Goal: Task Accomplishment & Management: Use online tool/utility

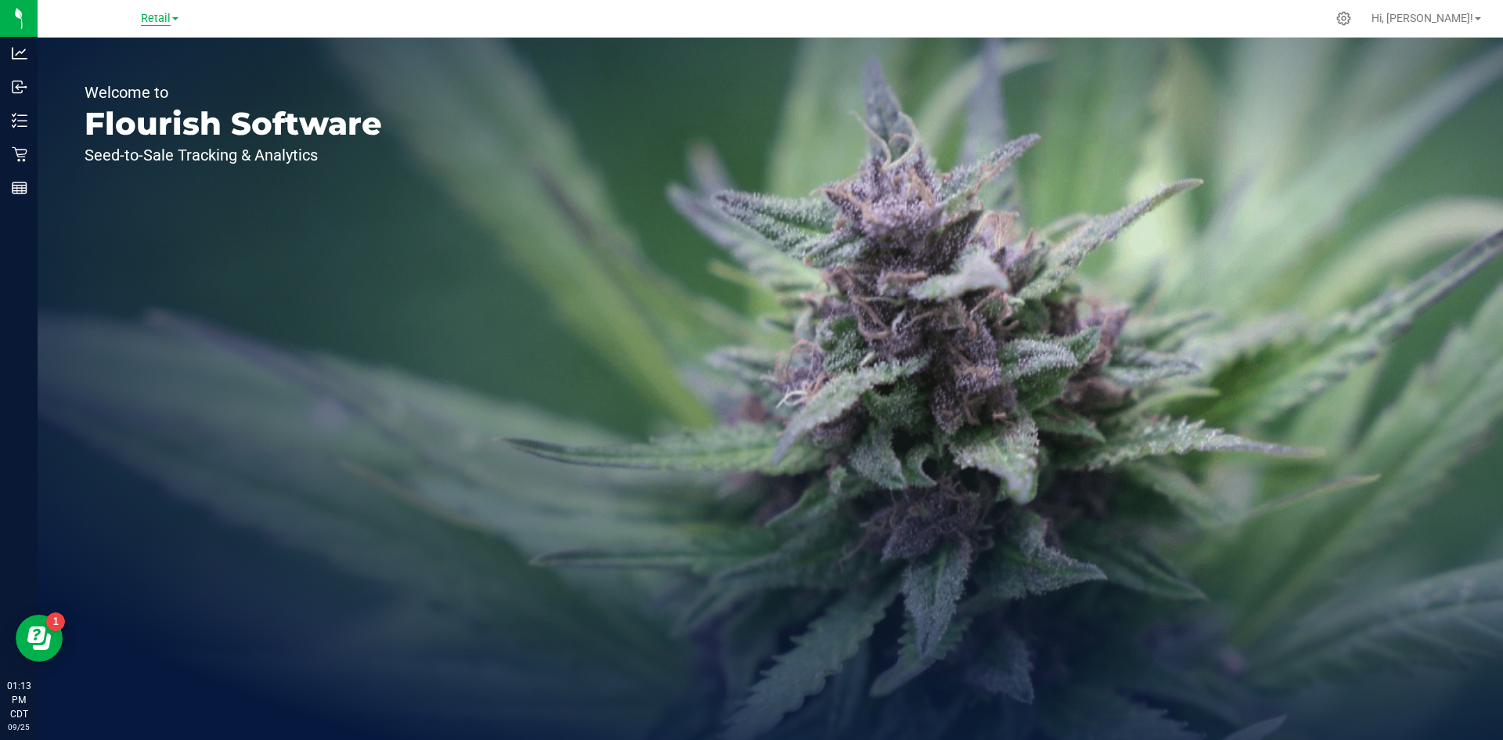
click at [145, 14] on span "Retail" at bounding box center [156, 19] width 30 height 14
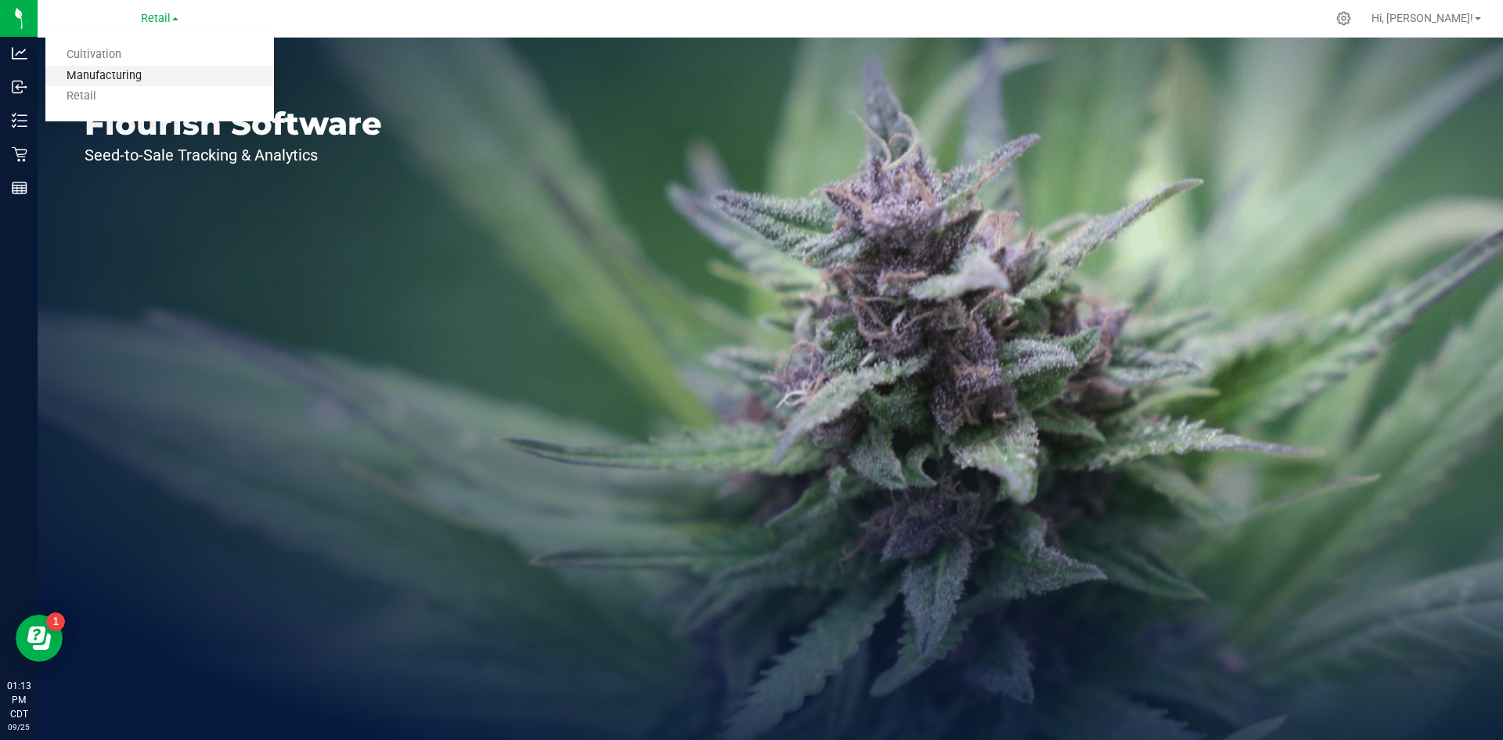
click at [136, 72] on link "Manufacturing" at bounding box center [159, 76] width 229 height 21
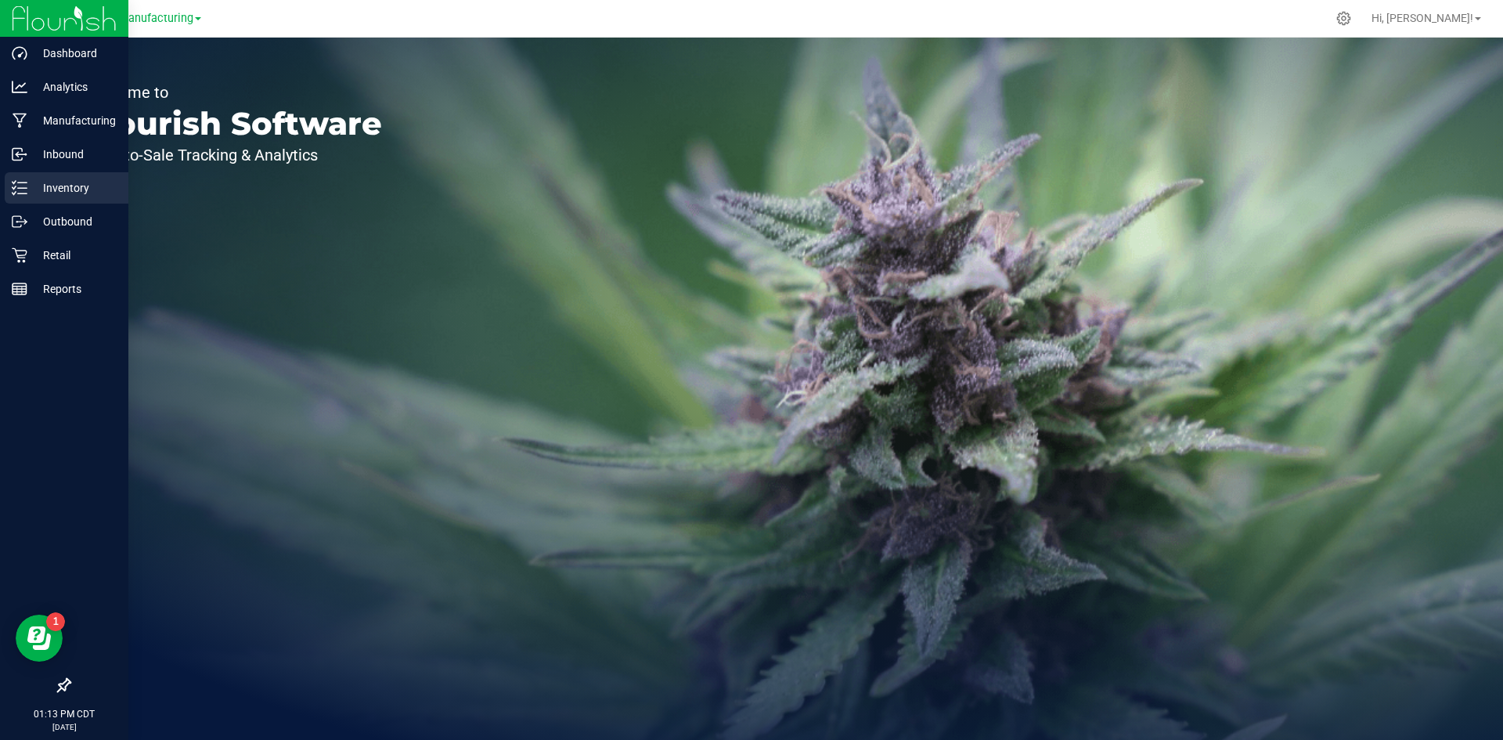
click at [30, 189] on p "Inventory" at bounding box center [74, 187] width 94 height 19
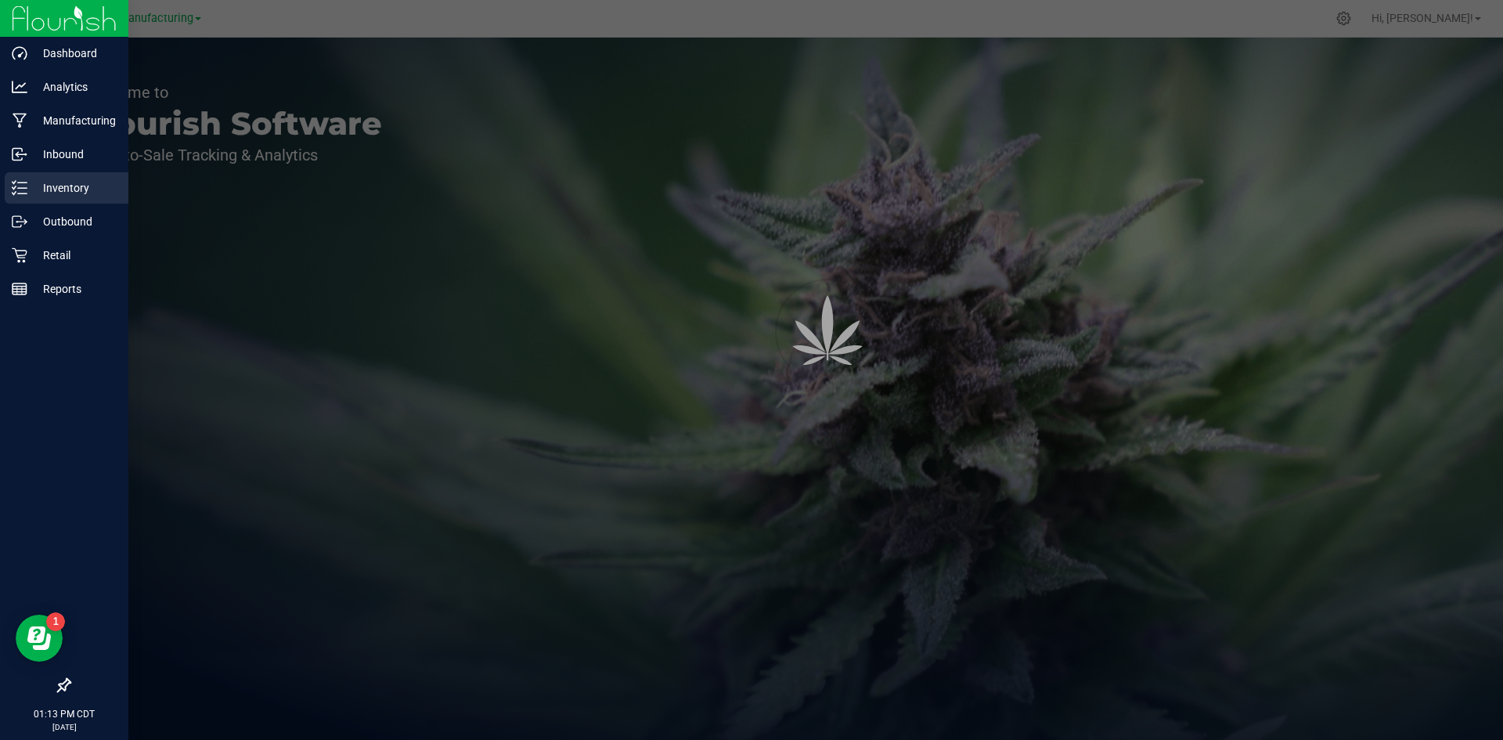
click at [63, 189] on p "Inventory" at bounding box center [74, 187] width 94 height 19
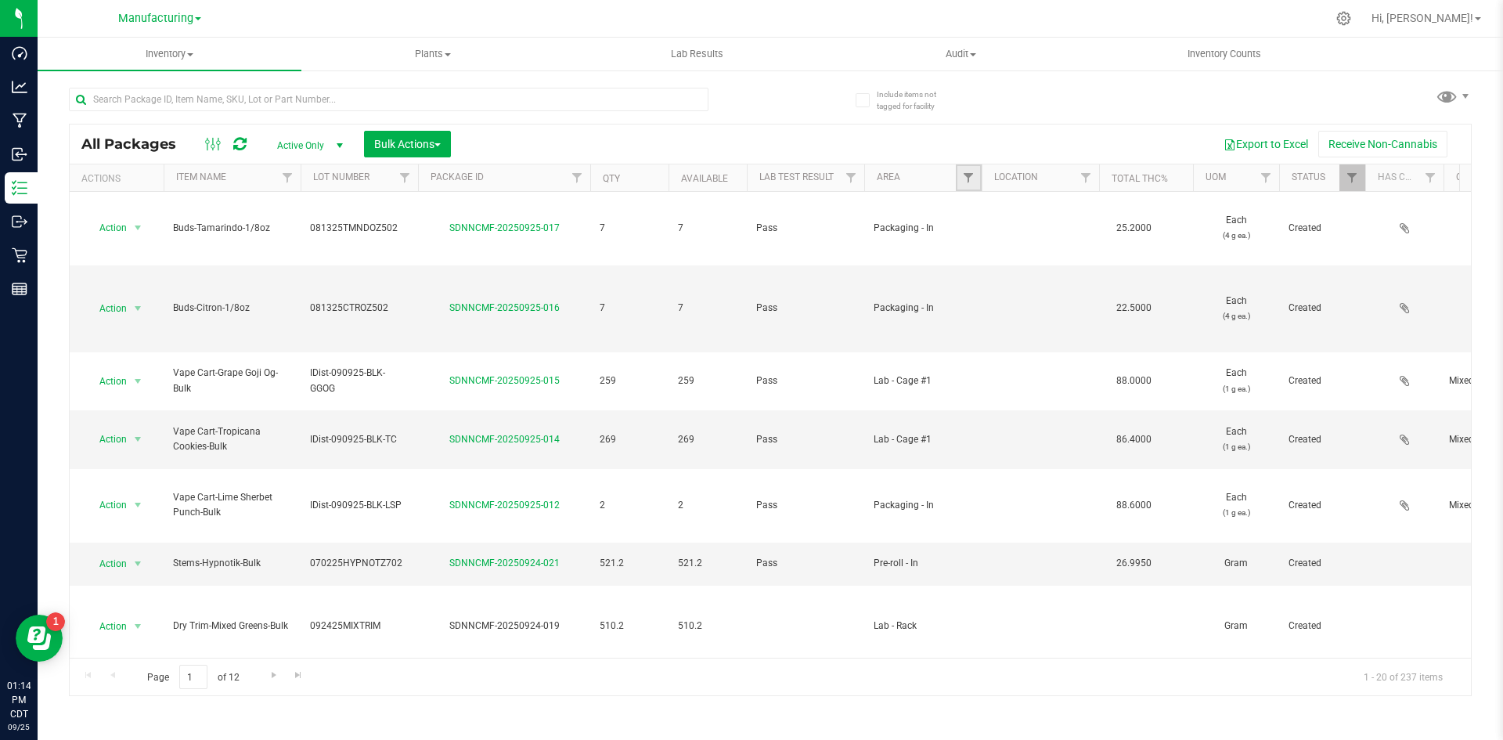
click at [972, 186] on link "Filter" at bounding box center [969, 177] width 26 height 27
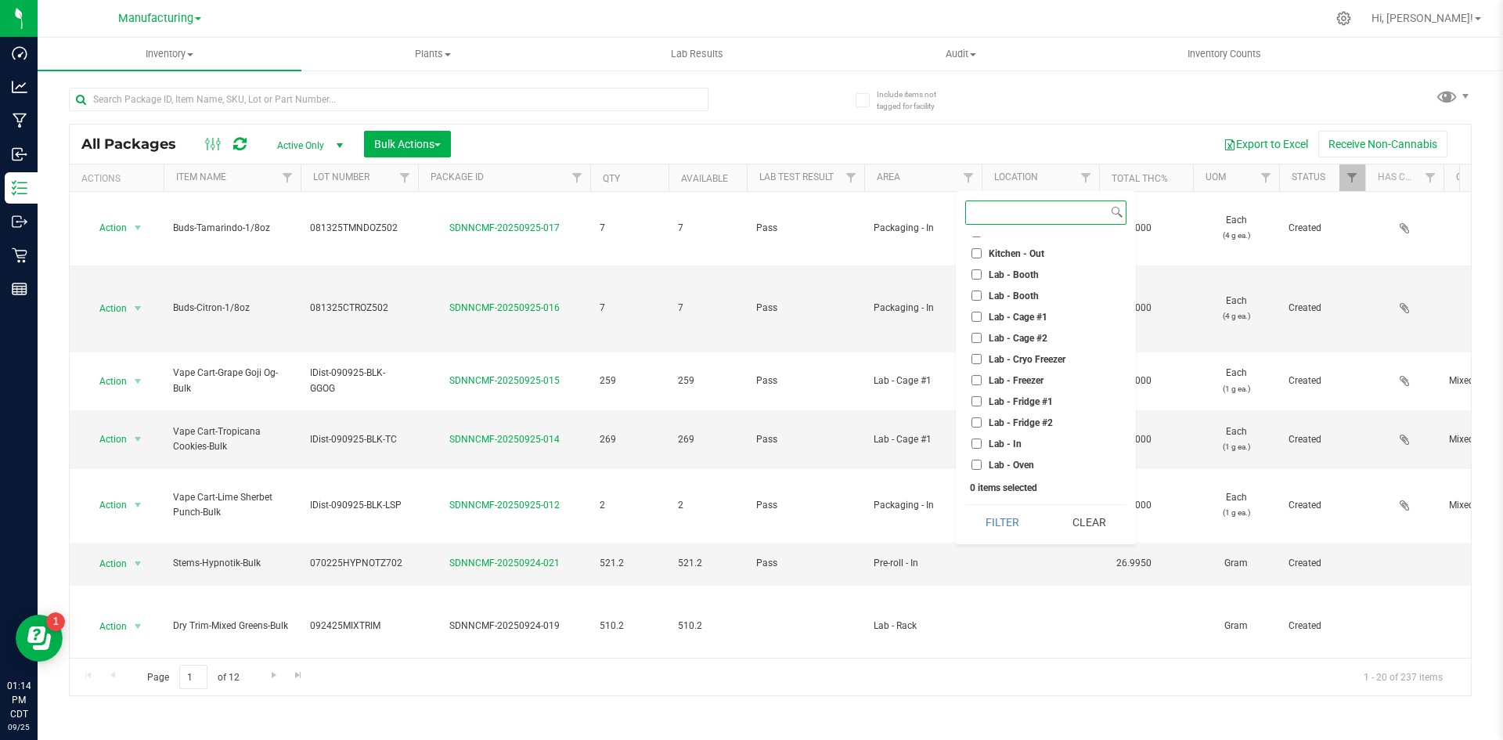
scroll to position [391, 0]
click at [980, 445] on input "Stock Room - Cage" at bounding box center [977, 445] width 10 height 10
checkbox input "true"
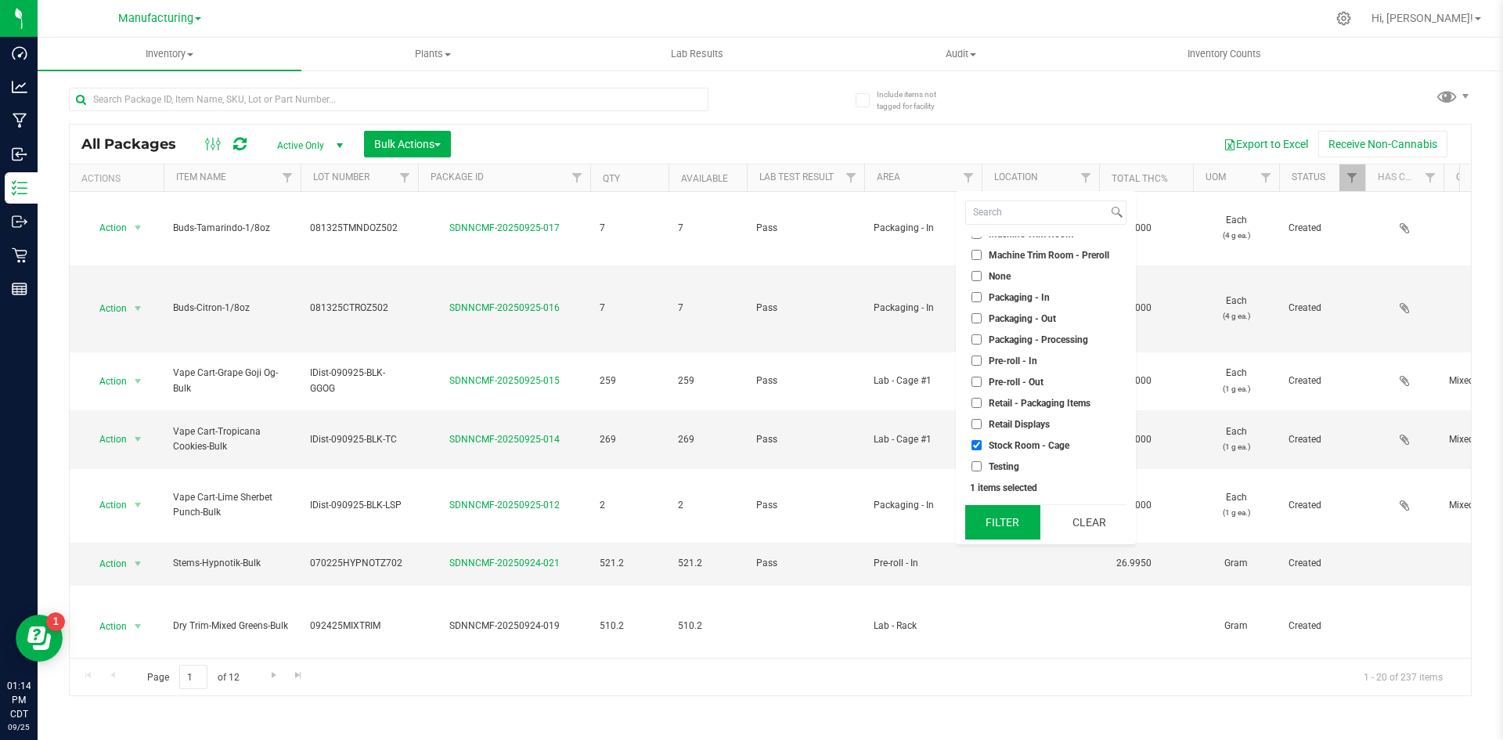
click at [1003, 532] on button "Filter" at bounding box center [1002, 522] width 75 height 34
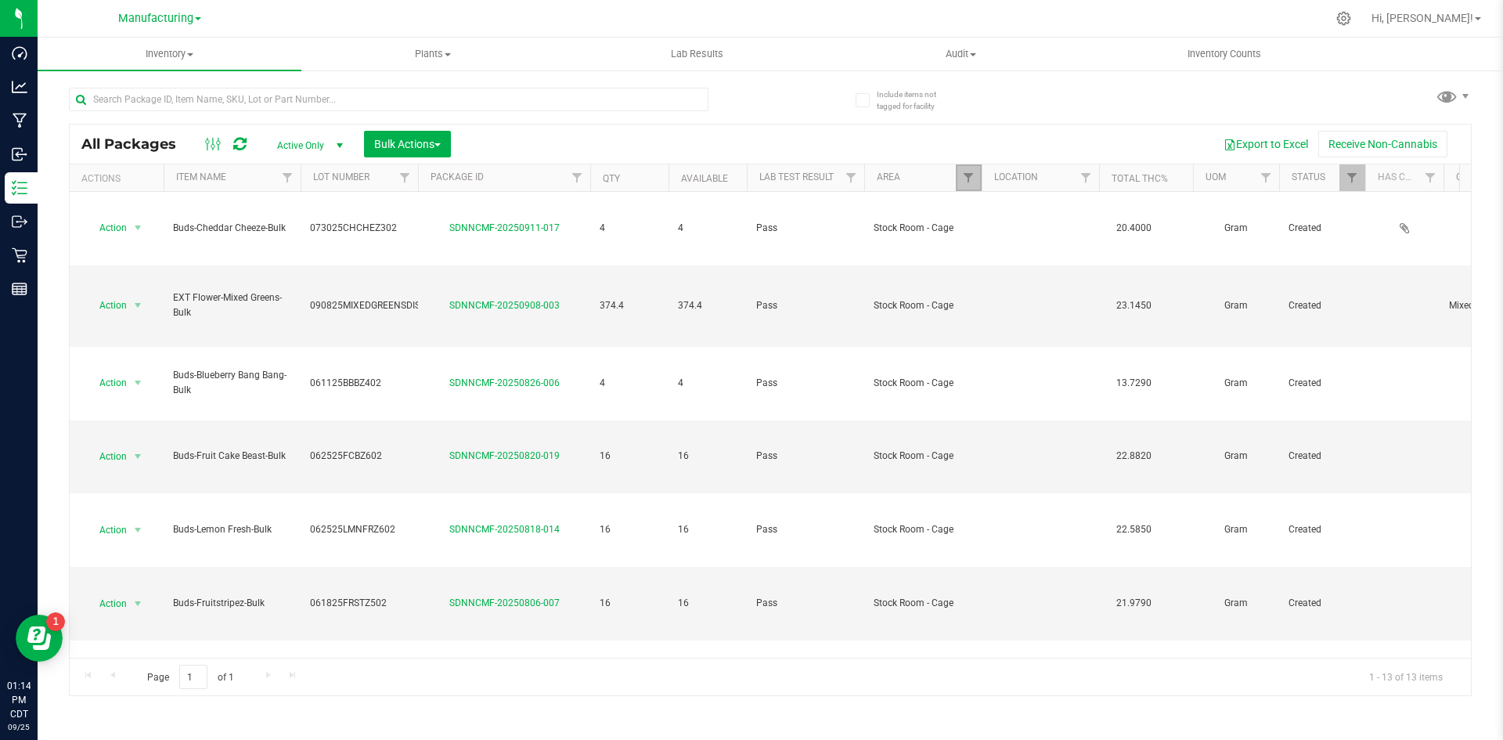
click at [958, 175] on link "Filter" at bounding box center [969, 177] width 26 height 27
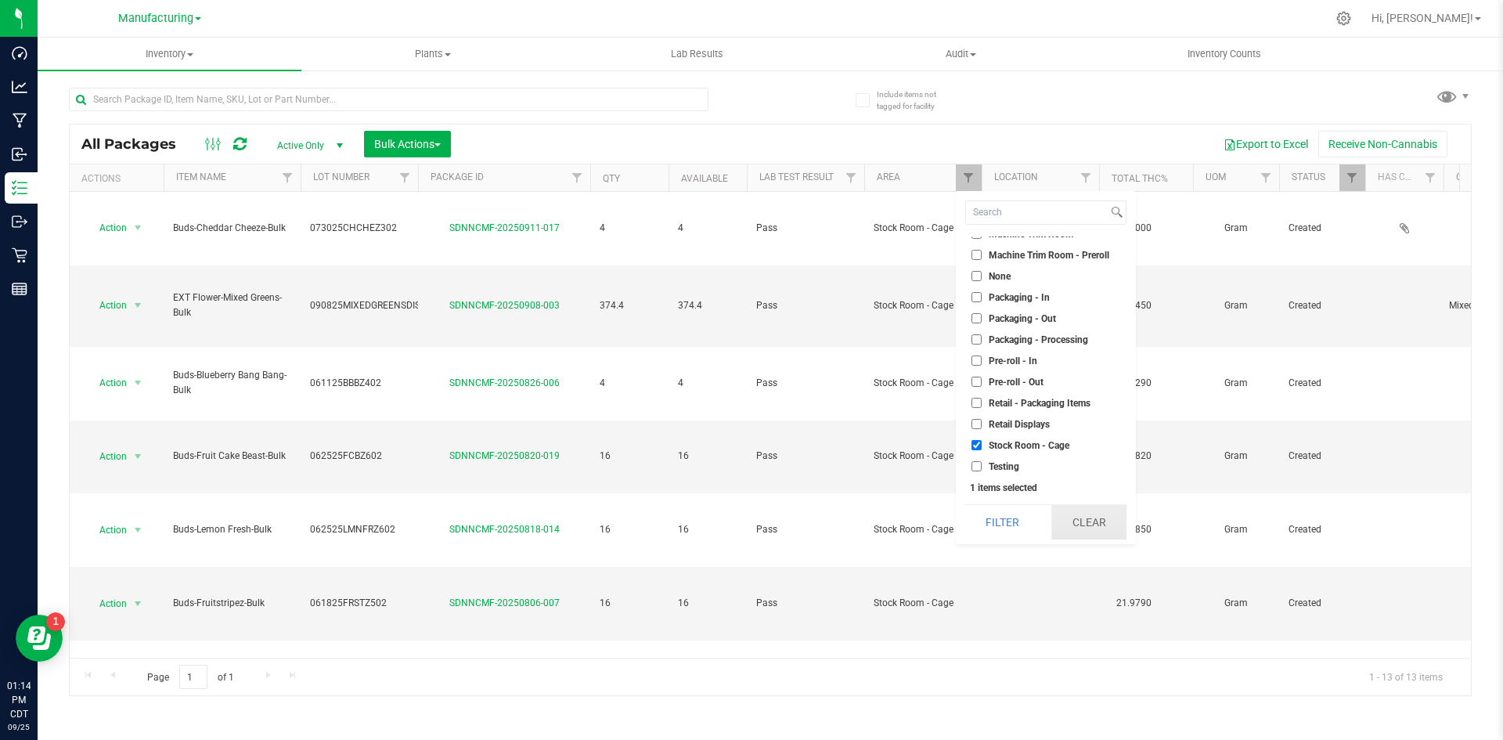
click at [1098, 531] on button "Clear" at bounding box center [1088, 522] width 75 height 34
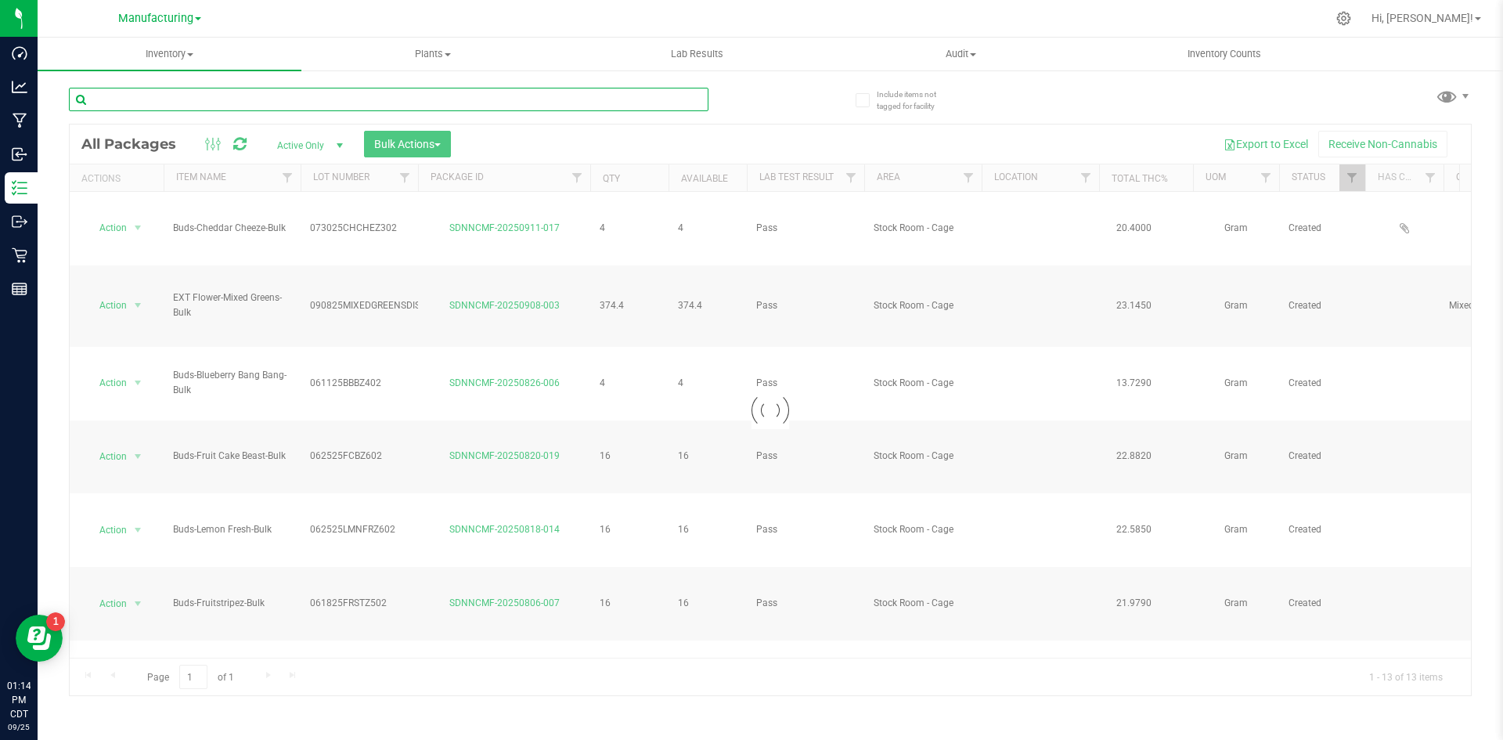
click at [303, 96] on input "text" at bounding box center [389, 99] width 640 height 23
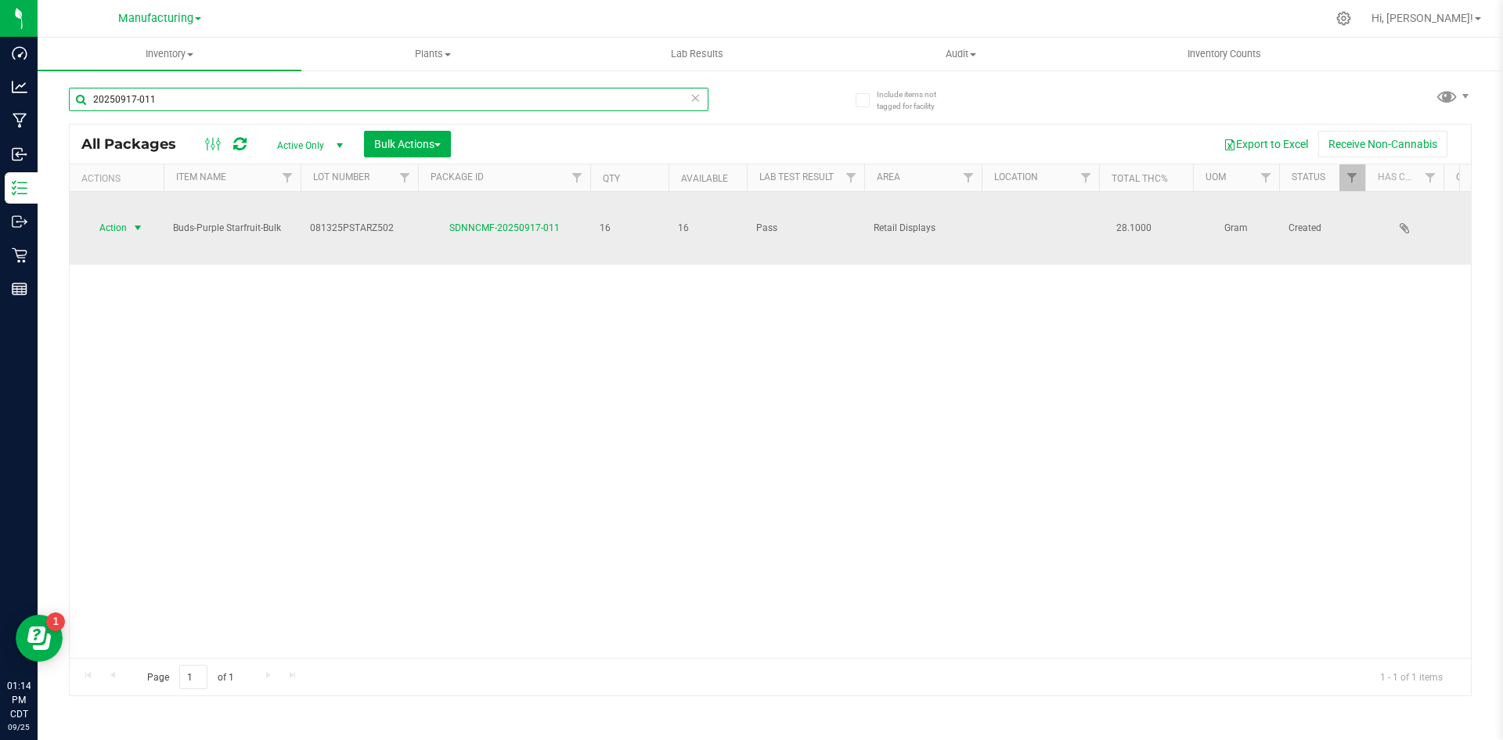
type input "20250917-011"
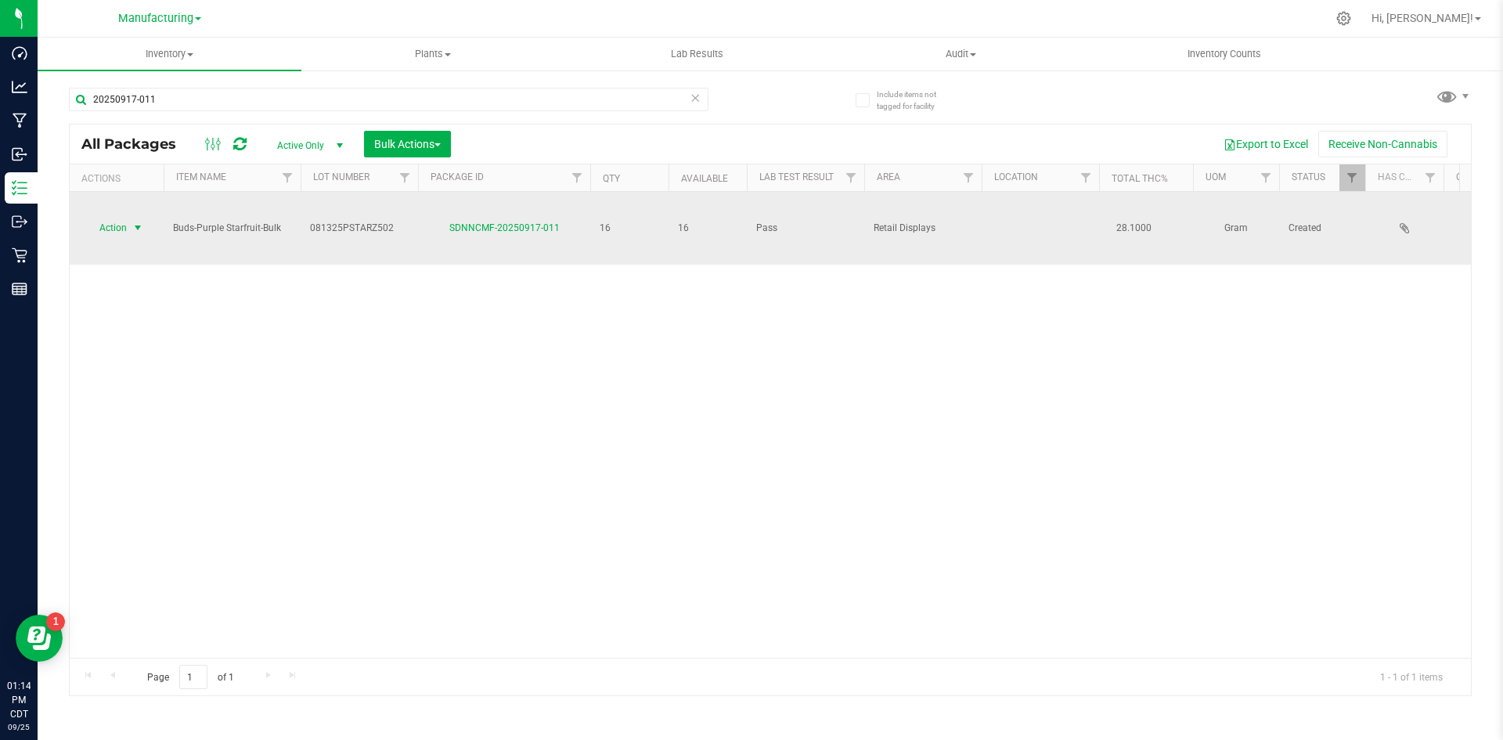
click at [134, 222] on span "select" at bounding box center [138, 228] width 13 height 13
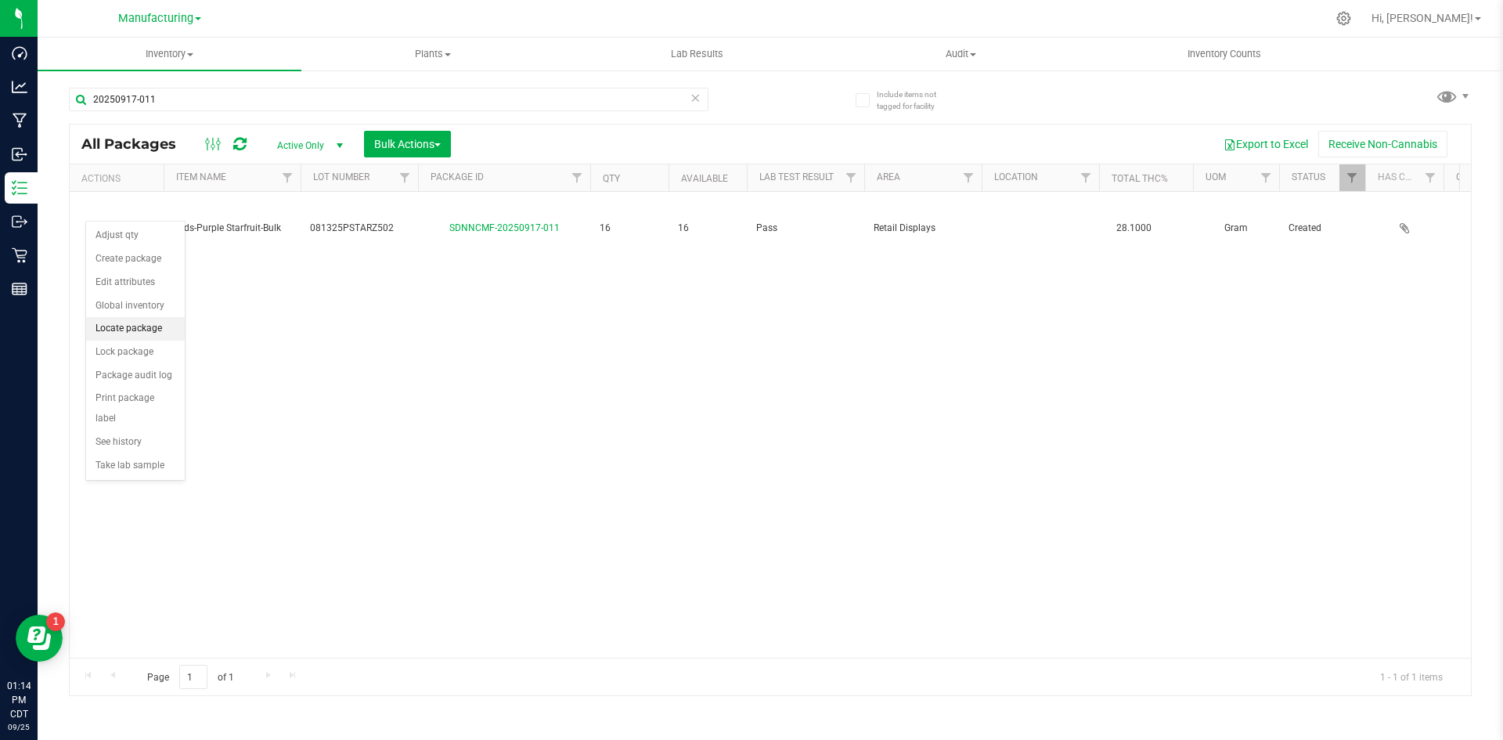
click at [141, 332] on li "Locate package" at bounding box center [135, 328] width 99 height 23
click at [436, 146] on span "Bulk Actions" at bounding box center [407, 144] width 67 height 13
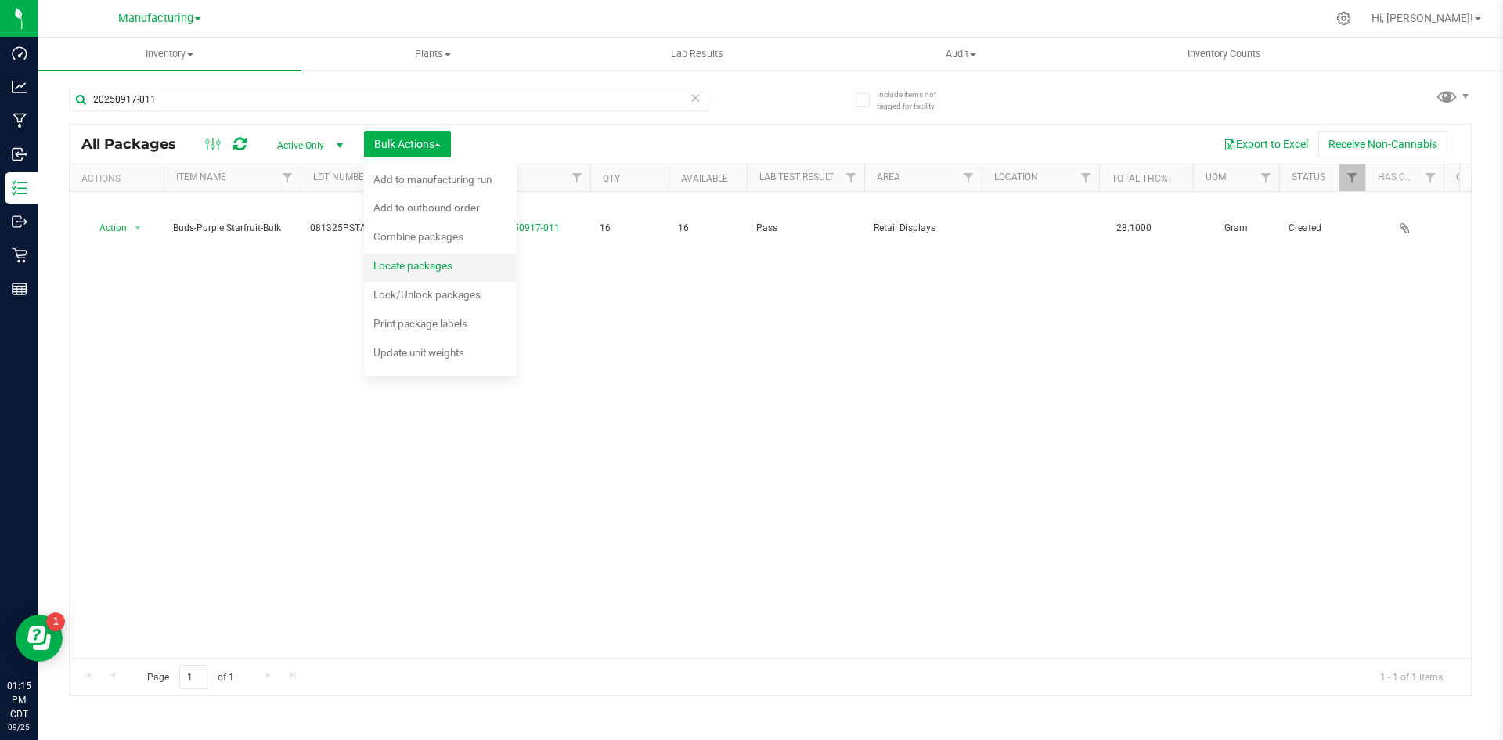
click at [424, 255] on div "Locate packages" at bounding box center [423, 267] width 100 height 25
click at [421, 148] on span "Bulk Actions" at bounding box center [407, 144] width 67 height 13
click at [423, 269] on span "Locate packages" at bounding box center [412, 265] width 79 height 13
click at [413, 145] on span "Bulk Actions" at bounding box center [407, 144] width 67 height 13
click at [406, 267] on span "Locate packages" at bounding box center [412, 265] width 79 height 13
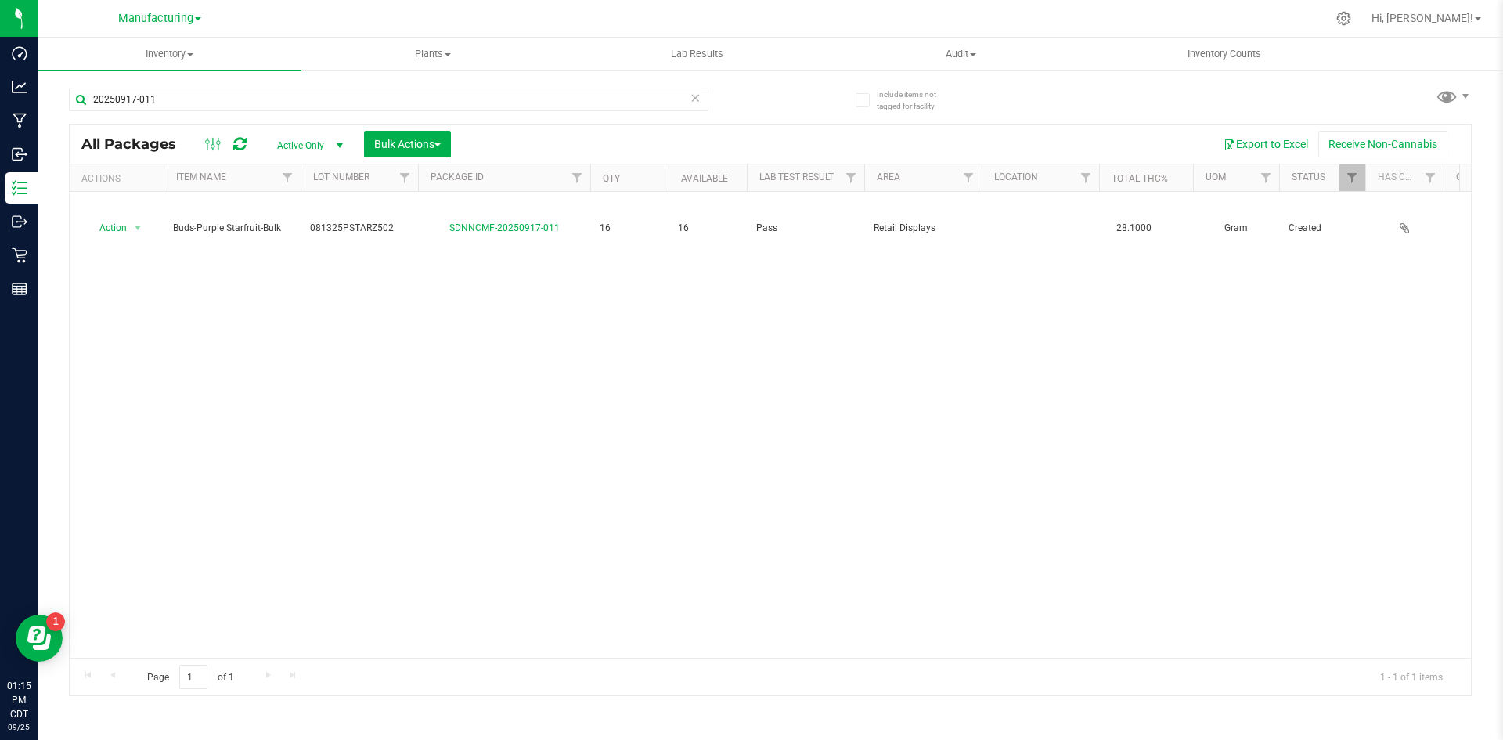
click at [698, 106] on span at bounding box center [695, 98] width 11 height 20
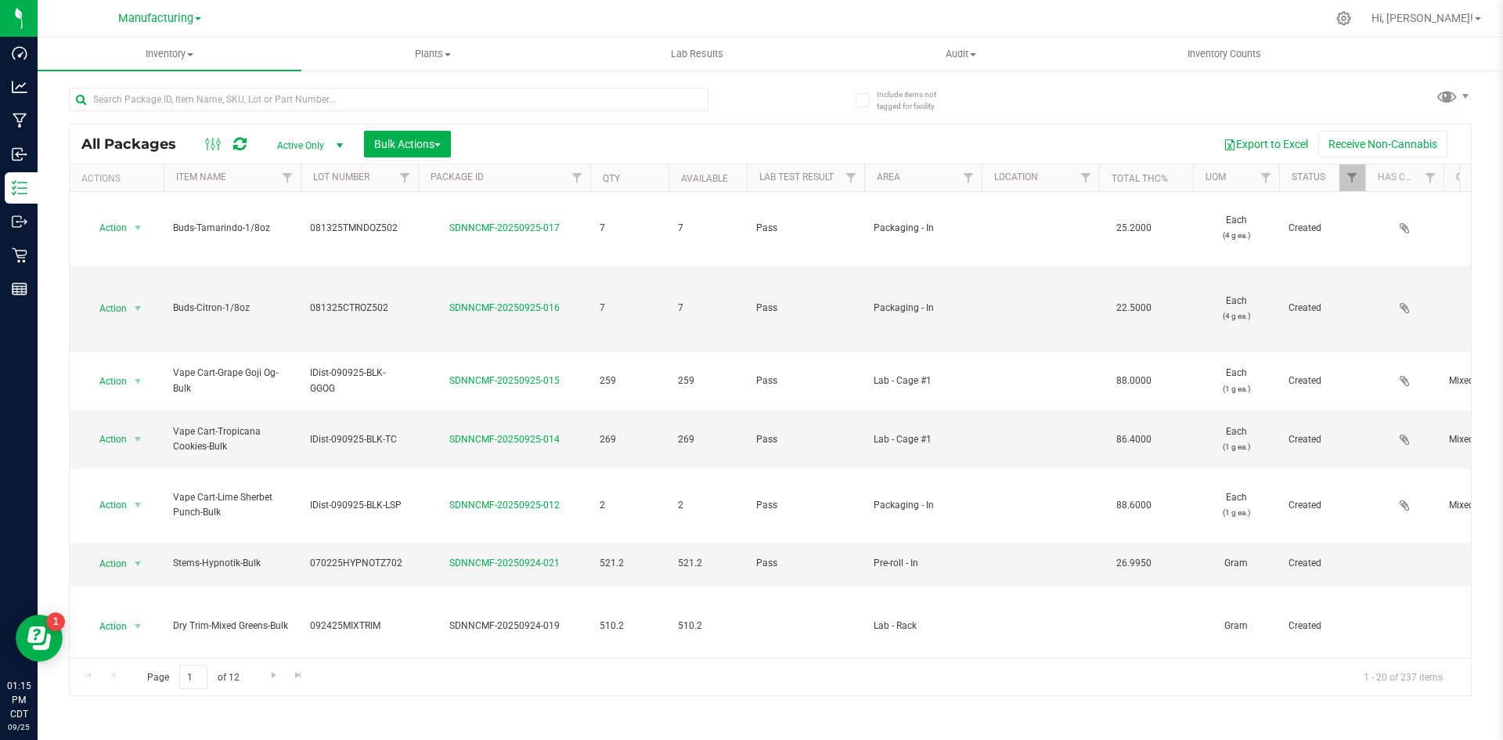
click at [1447, 27] on div "Hi, [PERSON_NAME]!" at bounding box center [1426, 18] width 122 height 27
click at [1447, 25] on link "Hi, [PERSON_NAME]!" at bounding box center [1426, 18] width 122 height 16
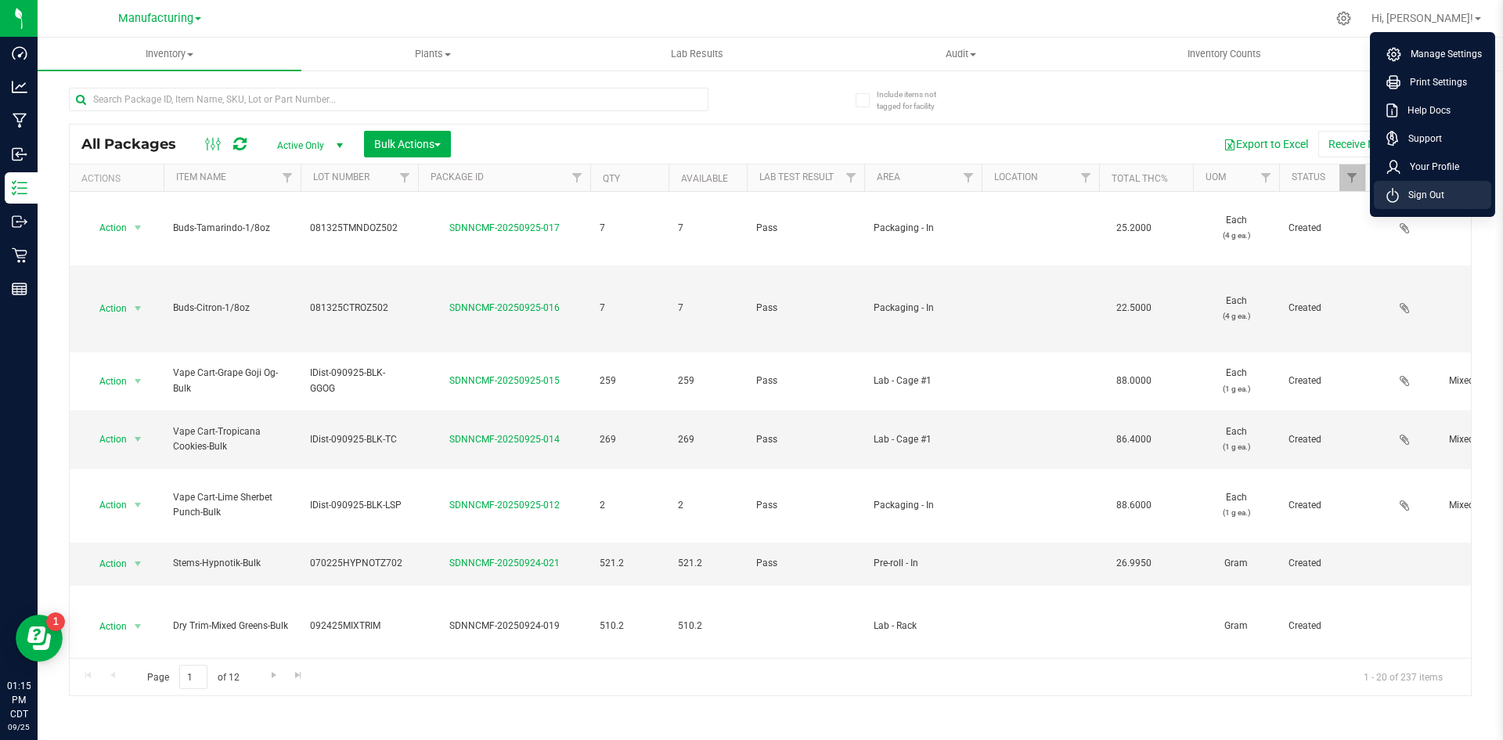
click at [1426, 207] on li "Sign Out" at bounding box center [1432, 195] width 117 height 28
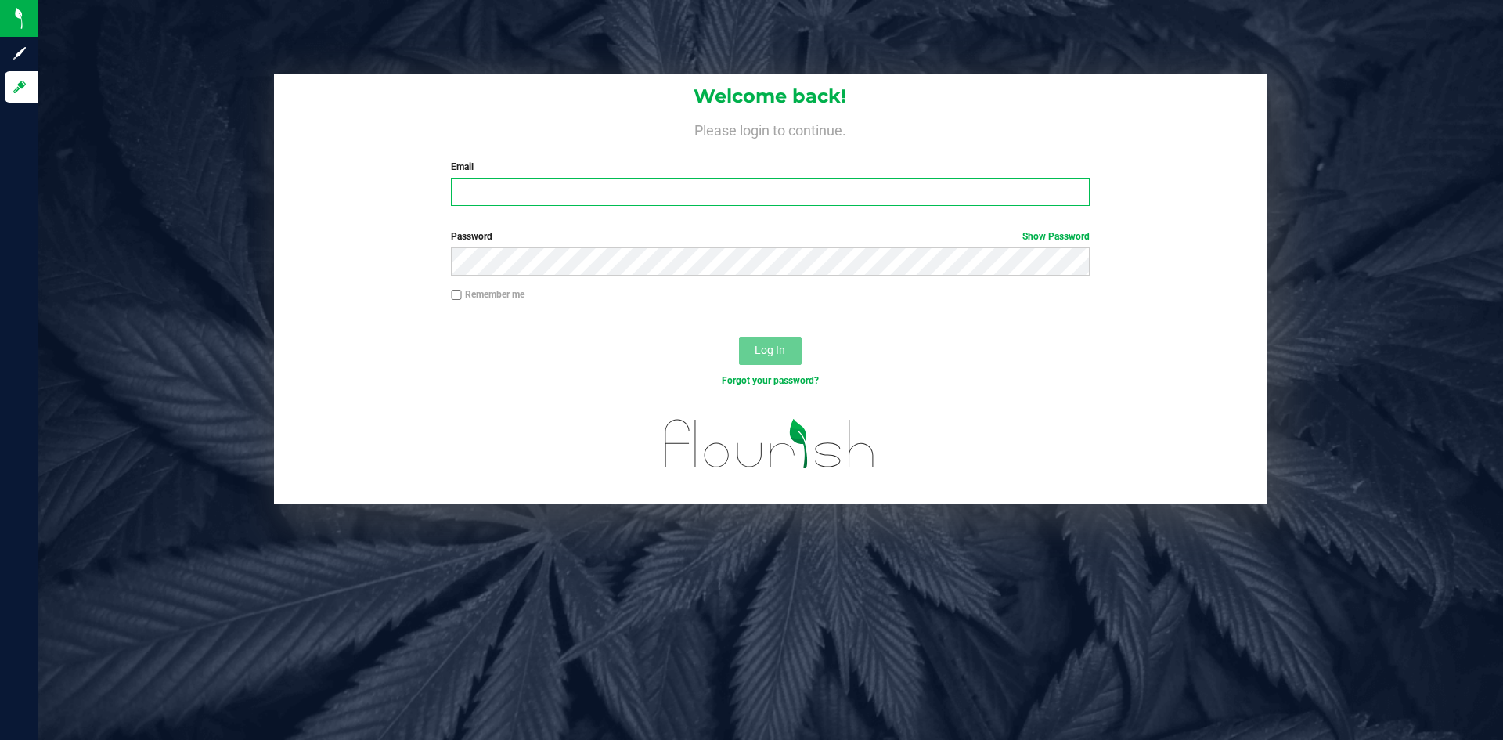
click at [620, 193] on input "Email" at bounding box center [770, 192] width 638 height 28
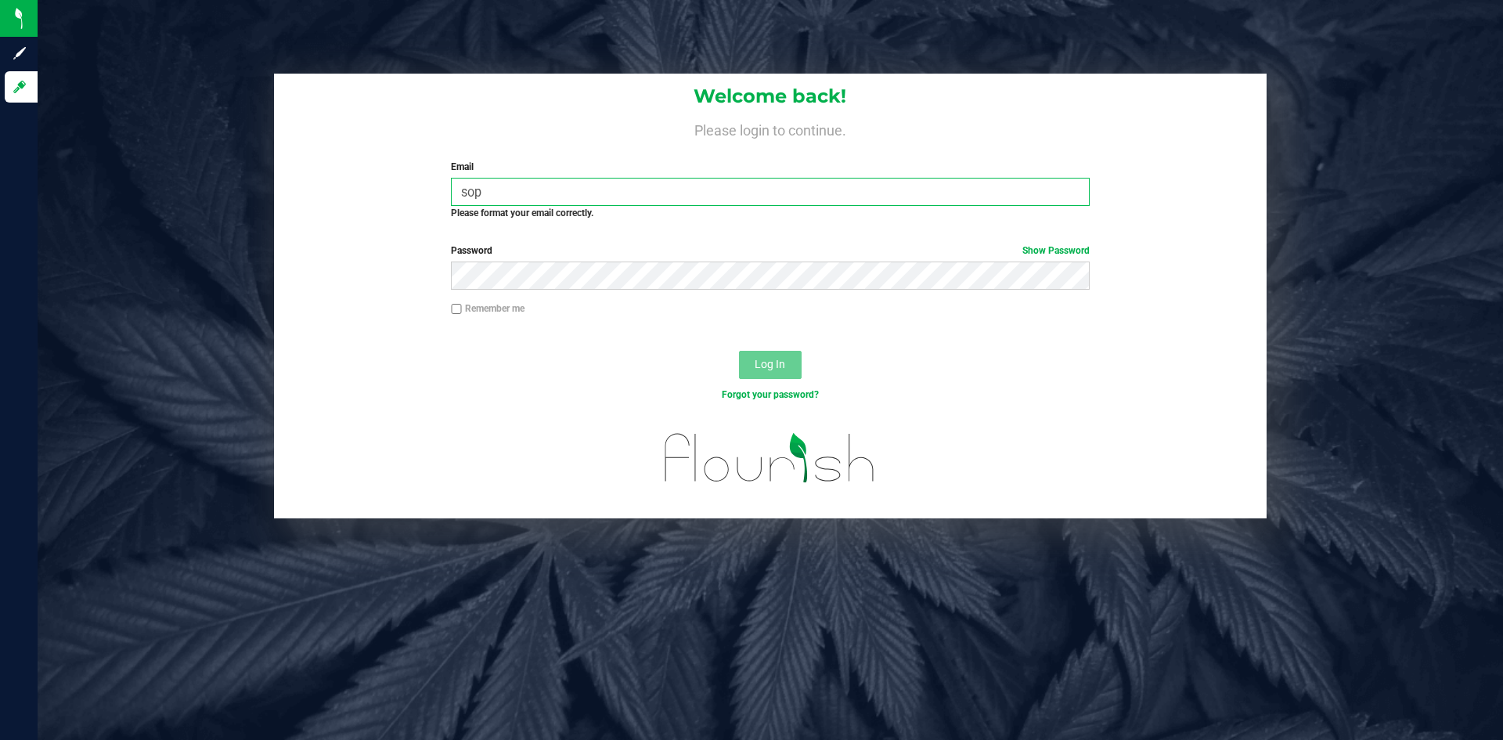
type input "[PERSON_NAME][EMAIL_ADDRESS][PERSON_NAME][DOMAIN_NAME]"
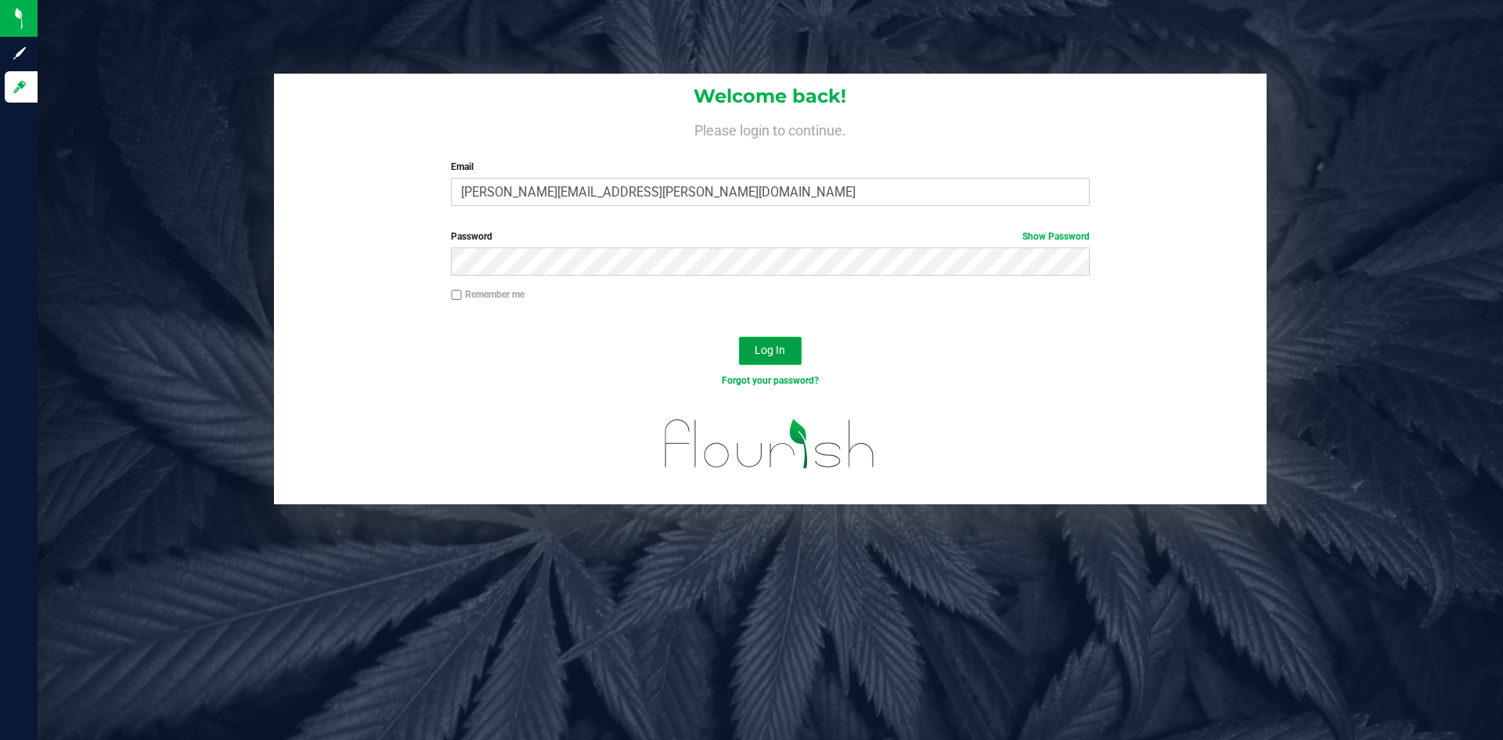
click at [785, 351] on span "Log In" at bounding box center [770, 350] width 31 height 13
